Goal: Transaction & Acquisition: Book appointment/travel/reservation

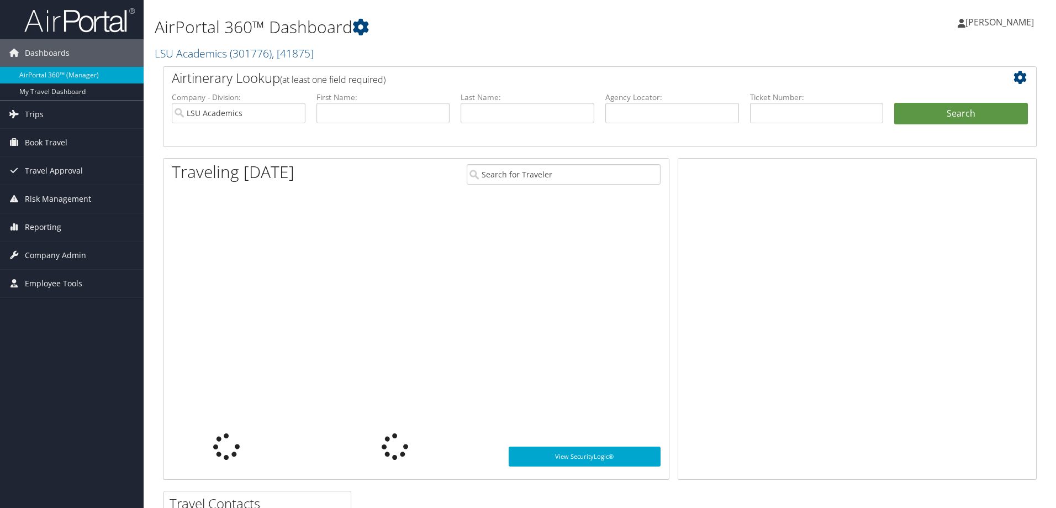
click at [16, 118] on icon at bounding box center [14, 114] width 17 height 17
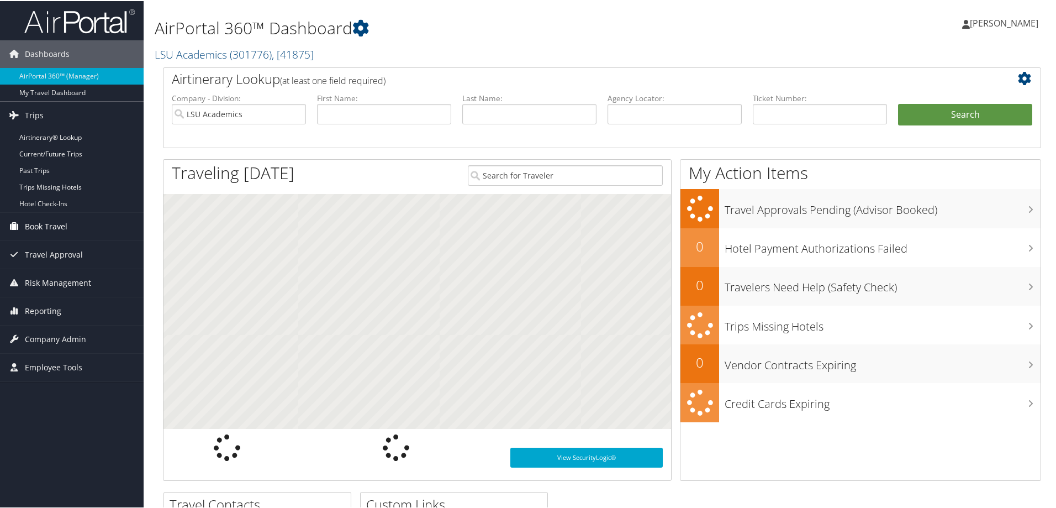
click at [44, 218] on span "Book Travel" at bounding box center [46, 226] width 43 height 28
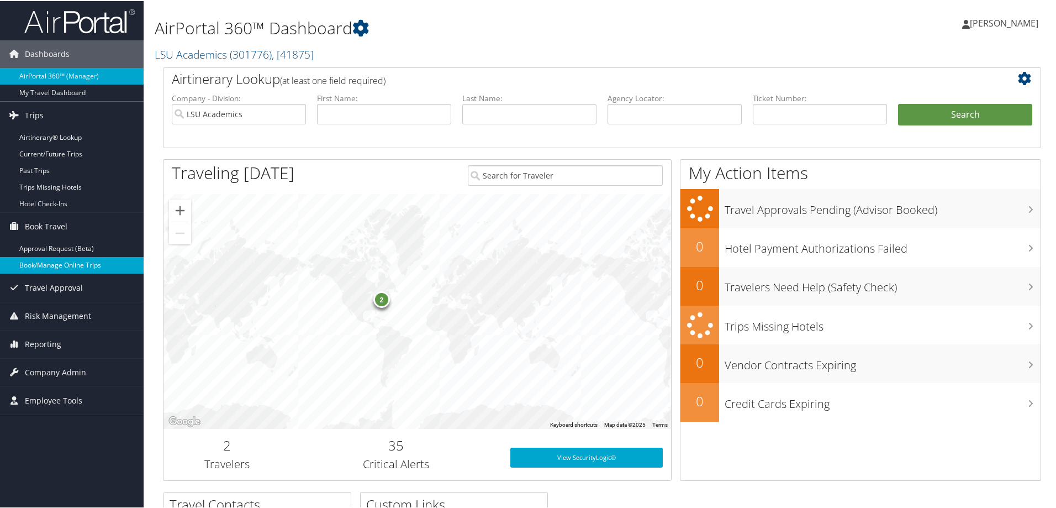
click at [72, 267] on link "Book/Manage Online Trips" at bounding box center [72, 264] width 144 height 17
